Goal: Task Accomplishment & Management: Manage account settings

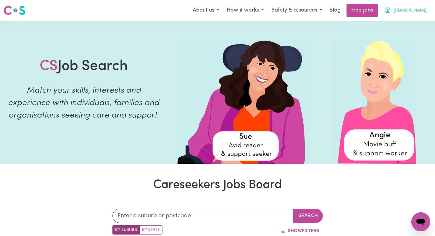
click at [414, 10] on button "[PERSON_NAME]" at bounding box center [405, 10] width 51 height 12
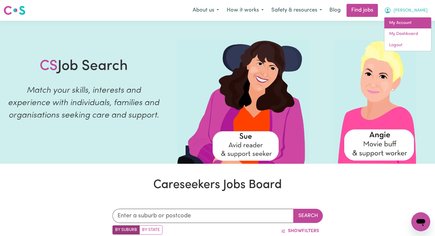
click at [400, 24] on link "My Account" at bounding box center [407, 22] width 47 height 11
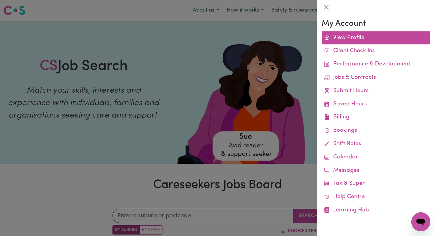
click at [359, 38] on link "View Profile" at bounding box center [376, 37] width 109 height 13
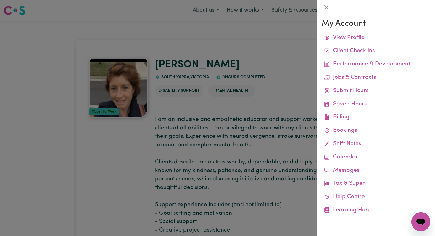
click at [245, 63] on div at bounding box center [217, 118] width 435 height 236
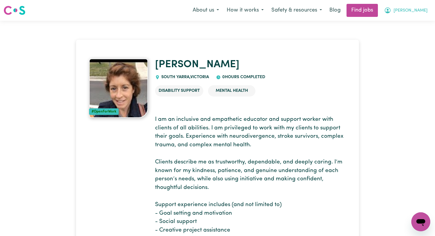
click at [423, 9] on span "[PERSON_NAME]" at bounding box center [410, 10] width 34 height 7
click at [396, 23] on link "My Account" at bounding box center [407, 22] width 47 height 11
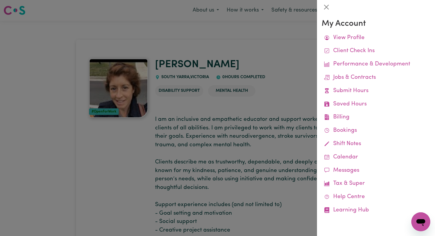
click at [267, 101] on div at bounding box center [217, 118] width 435 height 236
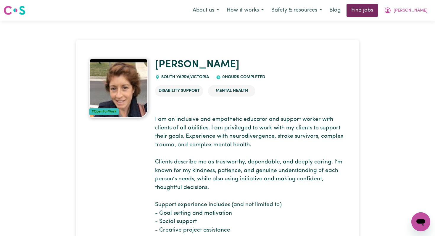
click at [378, 10] on link "Find jobs" at bounding box center [361, 10] width 31 height 13
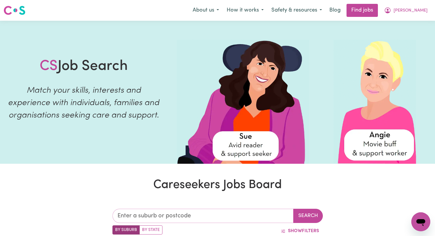
click at [186, 215] on input "text" at bounding box center [202, 216] width 181 height 14
type input "3940"
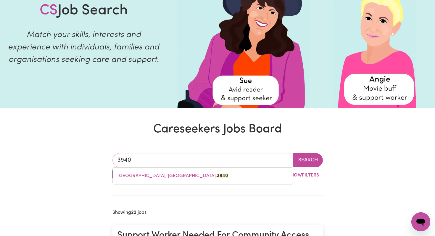
scroll to position [59, 0]
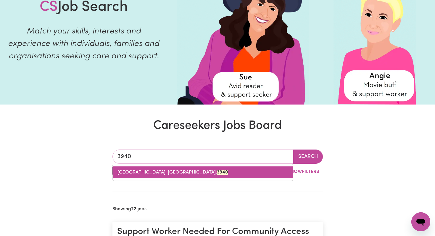
click at [124, 171] on span "[GEOGRAPHIC_DATA], [GEOGRAPHIC_DATA], 3940" at bounding box center [172, 172] width 111 height 5
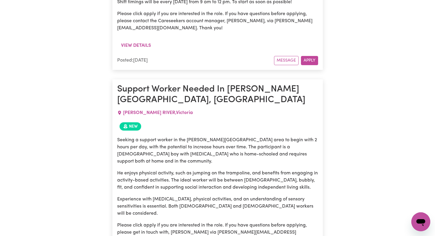
scroll to position [2140, 0]
